Goal: Task Accomplishment & Management: Use online tool/utility

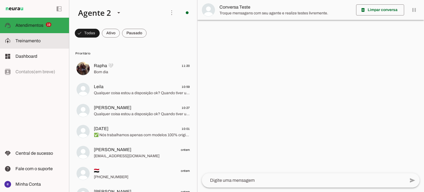
click at [48, 43] on slot at bounding box center [39, 41] width 49 height 7
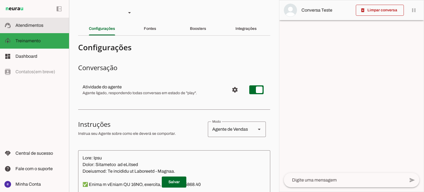
click at [55, 27] on slot at bounding box center [39, 25] width 49 height 7
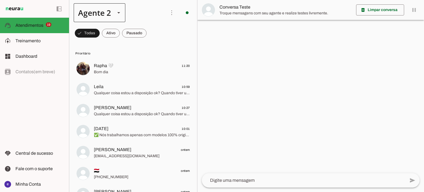
click at [111, 14] on div "Agente 2" at bounding box center [100, 12] width 52 height 19
click at [0, 0] on slot at bounding box center [0, 0] width 0 height 0
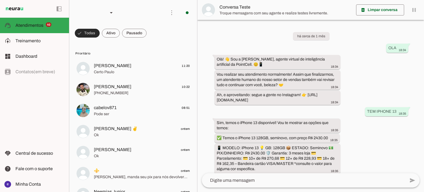
scroll to position [135, 0]
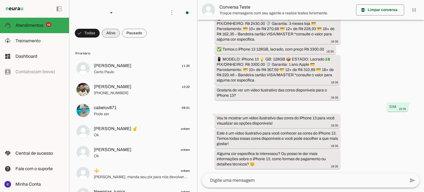
click at [107, 34] on span at bounding box center [111, 33] width 18 height 13
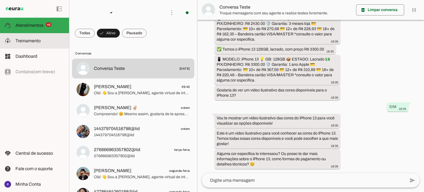
click at [48, 40] on slot at bounding box center [39, 41] width 49 height 7
type textarea "Lore: Ipsu Dolor: Sitametco ad ElitsEddo Eiusmodte: In utlabore et Doloremag - …"
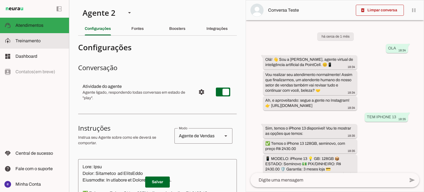
scroll to position [182, 0]
